Goal: Information Seeking & Learning: Learn about a topic

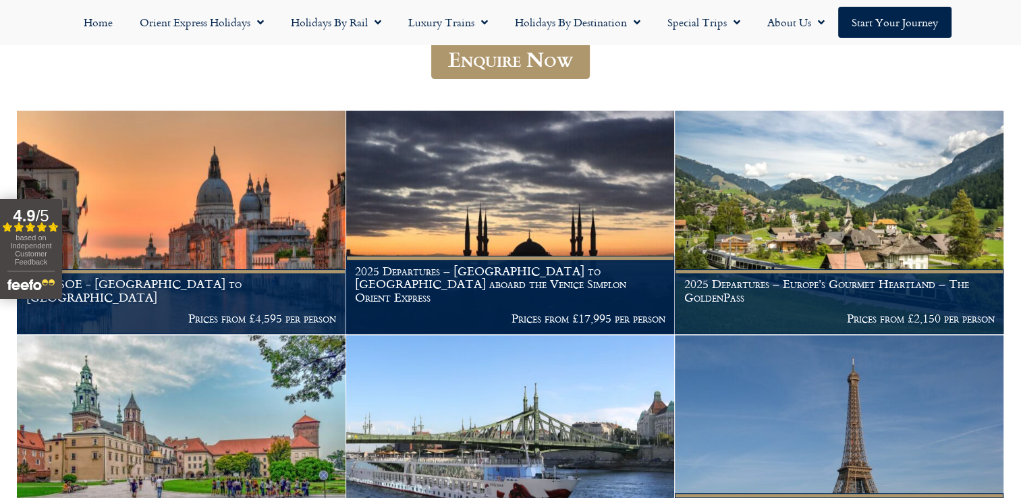
scroll to position [422, 0]
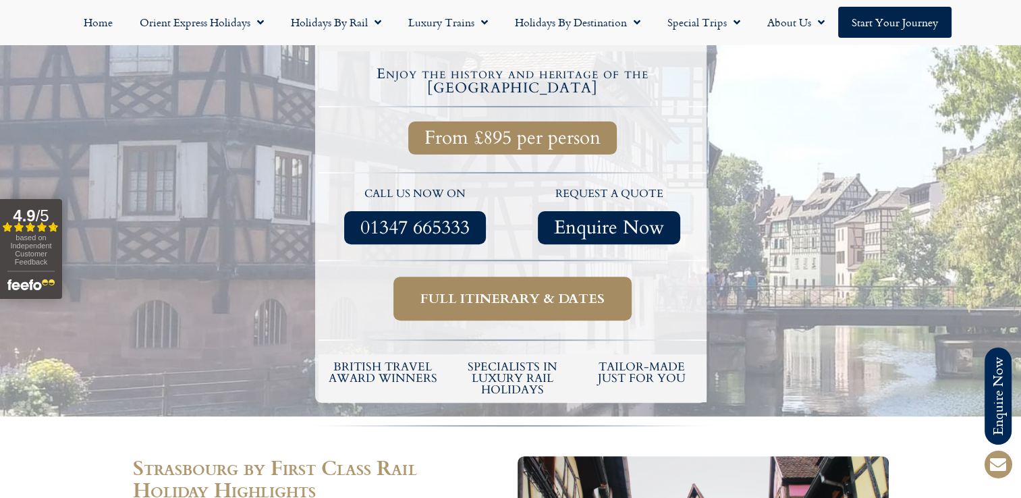
scroll to position [378, 0]
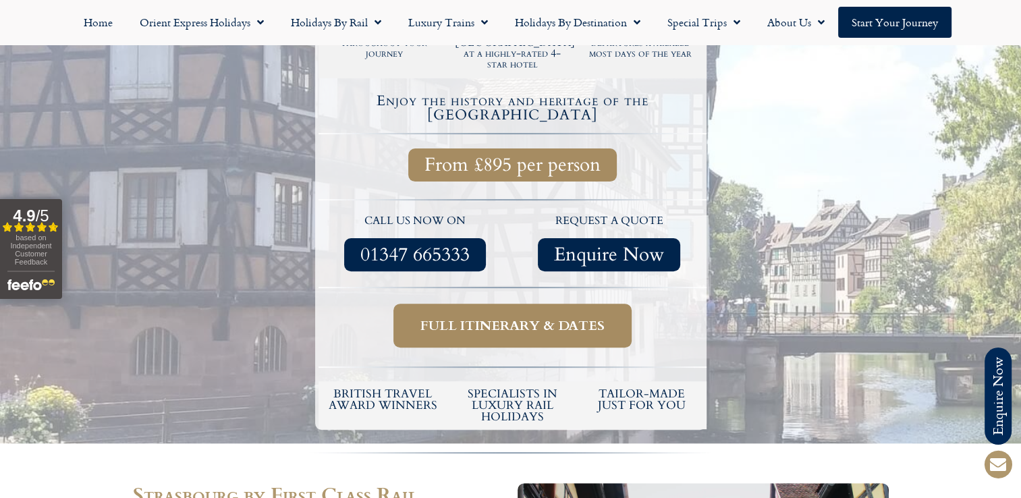
click at [499, 317] on span "Full itinerary & dates" at bounding box center [512, 325] width 184 height 17
click at [518, 317] on span "Full itinerary & dates" at bounding box center [512, 325] width 184 height 17
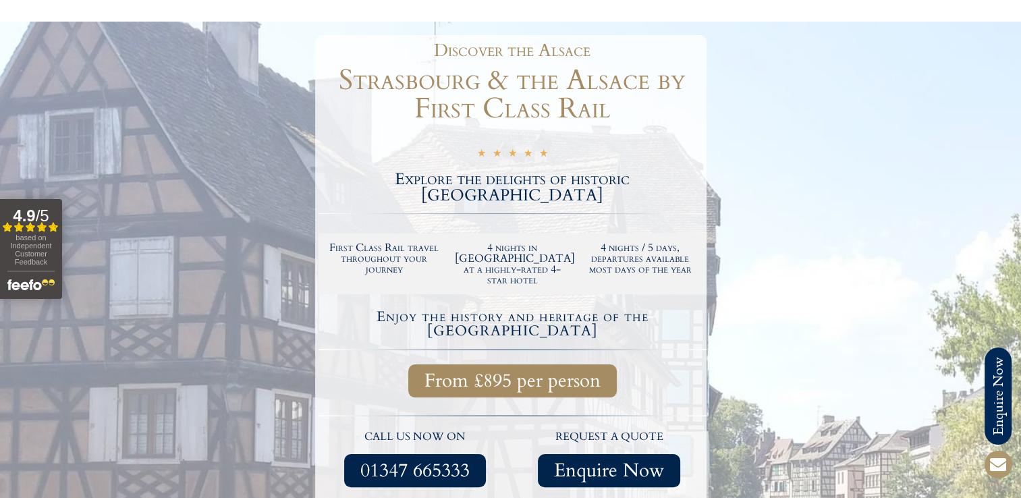
scroll to position [171, 0]
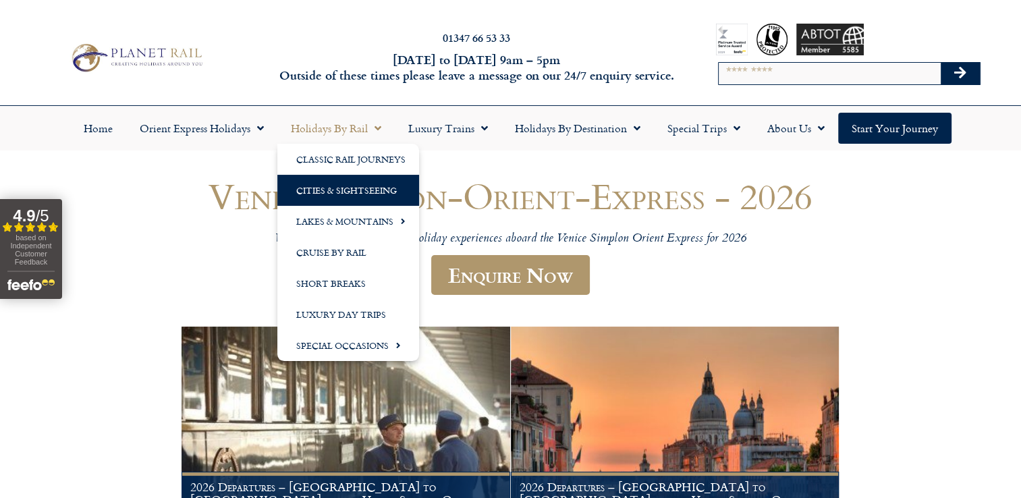
click at [336, 188] on link "Cities & Sightseeing" at bounding box center [348, 190] width 142 height 31
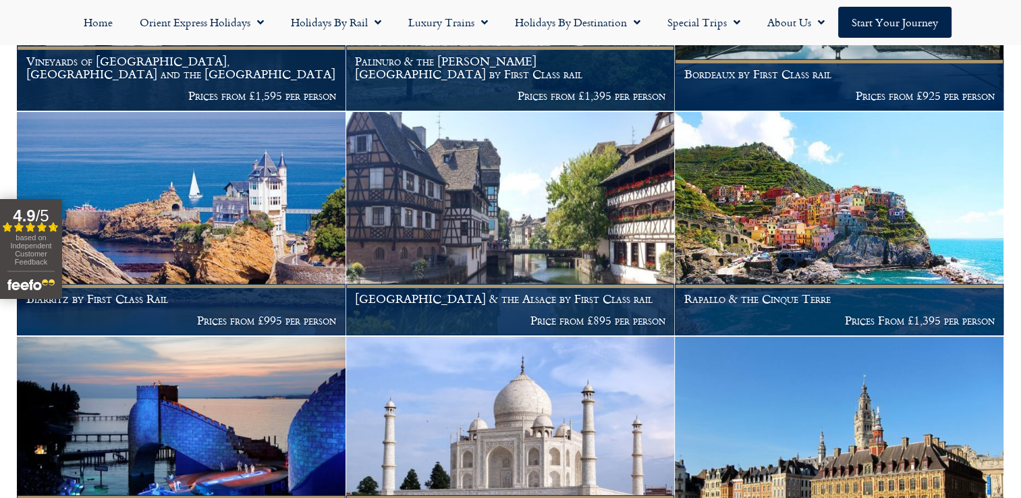
scroll to position [4202, 0]
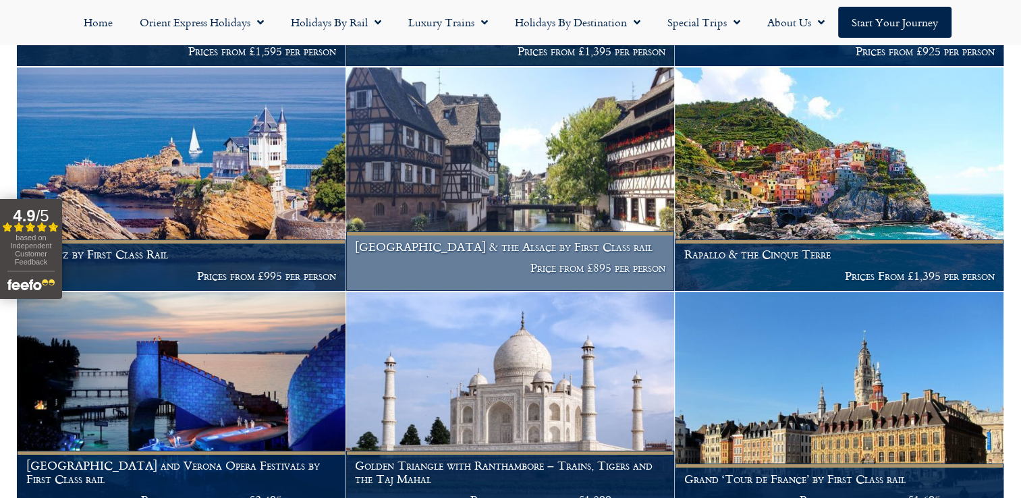
click at [480, 254] on h1 "Strasbourg & the Alsace by First Class rail" at bounding box center [510, 246] width 310 height 13
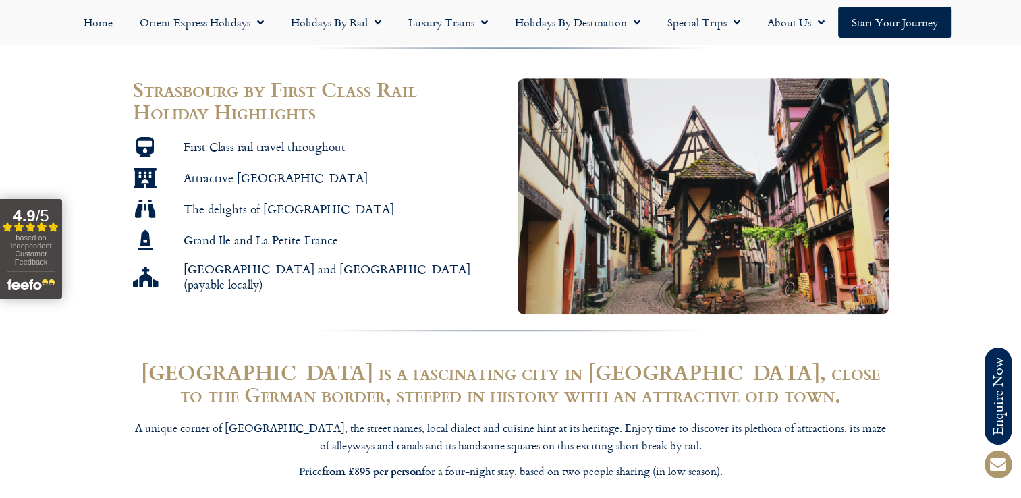
scroll to position [702, 0]
